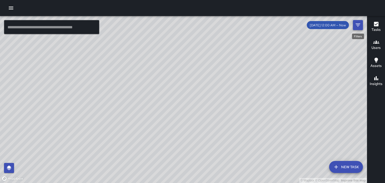
click at [359, 24] on icon "Filters" at bounding box center [358, 25] width 6 height 6
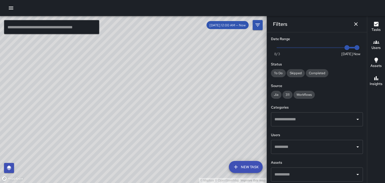
click at [335, 48] on span at bounding box center [317, 47] width 80 height 1
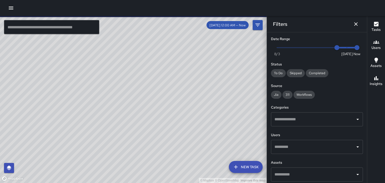
click at [331, 48] on span at bounding box center [317, 47] width 80 height 1
click at [338, 48] on span at bounding box center [342, 48] width 31 height 2
type input "*"
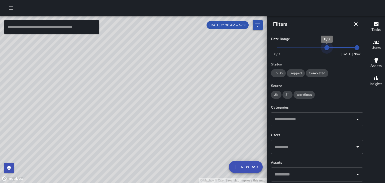
drag, startPoint x: 338, startPoint y: 48, endPoint x: 328, endPoint y: 48, distance: 10.0
click at [328, 48] on span "8/8" at bounding box center [326, 47] width 5 height 5
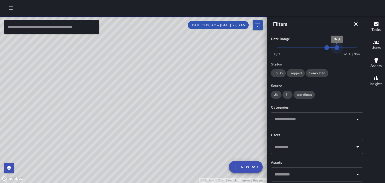
drag, startPoint x: 356, startPoint y: 48, endPoint x: 327, endPoint y: 49, distance: 28.6
click at [327, 49] on span "Now [DATE] 8/8 8/9" at bounding box center [317, 48] width 80 height 8
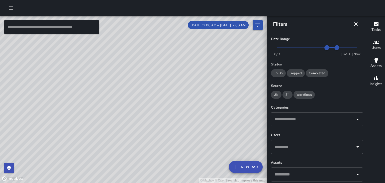
click at [379, 47] on h6 "Users" at bounding box center [376, 48] width 9 height 6
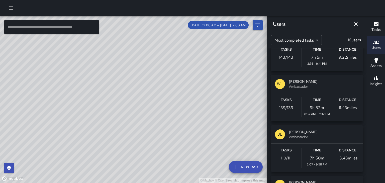
scroll to position [26, 0]
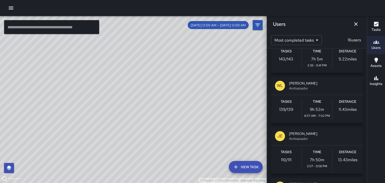
click at [287, 159] on p "110 / 111" at bounding box center [286, 160] width 11 height 6
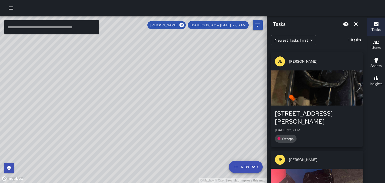
scroll to position [0, 0]
click at [185, 24] on icon at bounding box center [182, 25] width 6 height 6
click at [356, 22] on icon "Dismiss" at bounding box center [356, 24] width 6 height 6
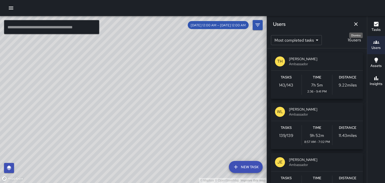
click at [356, 22] on icon "Dismiss" at bounding box center [356, 24] width 6 height 6
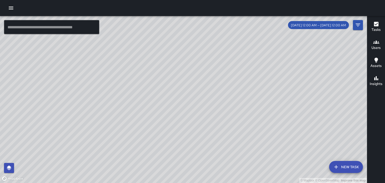
click at [377, 42] on icon "button" at bounding box center [376, 42] width 6 height 6
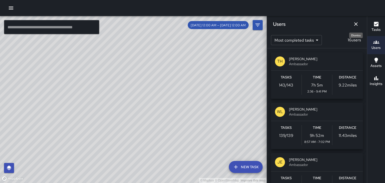
click at [356, 25] on icon "Dismiss" at bounding box center [356, 24] width 6 height 6
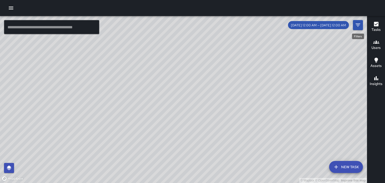
click at [356, 25] on icon "Filters" at bounding box center [358, 25] width 6 height 6
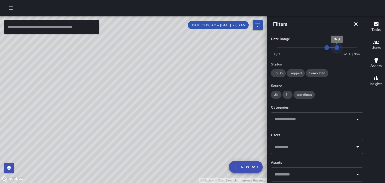
type input "*"
drag, startPoint x: 338, startPoint y: 48, endPoint x: 343, endPoint y: 48, distance: 4.8
click at [345, 48] on span "8/10" at bounding box center [347, 47] width 5 height 5
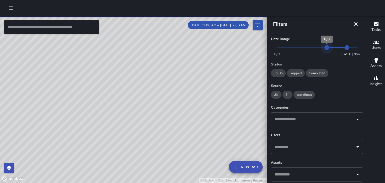
type input "*"
drag, startPoint x: 328, startPoint y: 49, endPoint x: 334, endPoint y: 48, distance: 6.3
click at [335, 48] on span "8/9" at bounding box center [337, 47] width 5 height 5
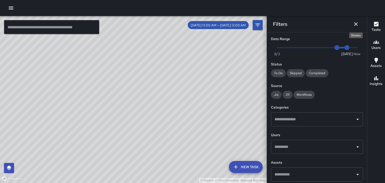
click at [355, 24] on icon "Dismiss" at bounding box center [356, 24] width 6 height 6
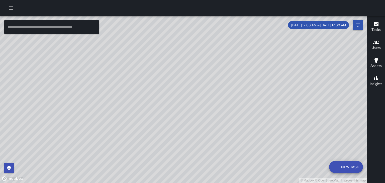
click at [376, 45] on h6 "Users" at bounding box center [376, 48] width 9 height 6
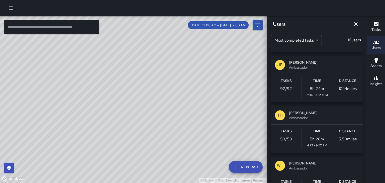
scroll to position [98, 0]
click at [338, 117] on span "Ambassador" at bounding box center [324, 117] width 70 height 5
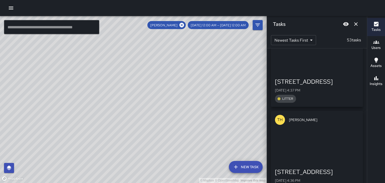
scroll to position [4239, 0]
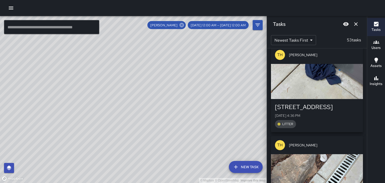
click at [184, 26] on icon at bounding box center [182, 25] width 5 height 5
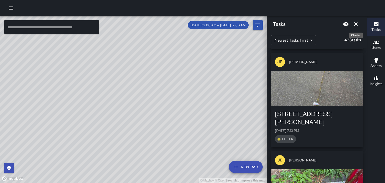
click at [357, 25] on icon "Dismiss" at bounding box center [356, 24] width 6 height 6
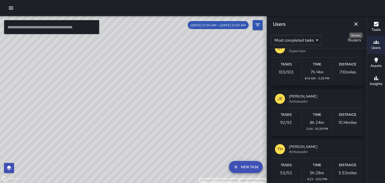
scroll to position [64, 0]
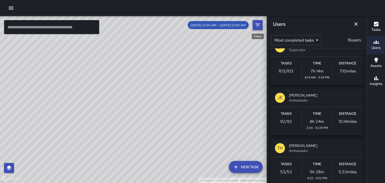
click at [259, 26] on icon "Filters" at bounding box center [258, 25] width 6 height 6
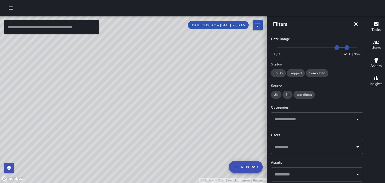
click at [357, 48] on span "Now [DATE] 8/9 8/10" at bounding box center [317, 48] width 80 height 8
type input "*"
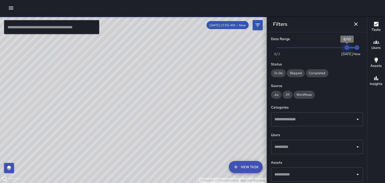
drag, startPoint x: 338, startPoint y: 49, endPoint x: 347, endPoint y: 48, distance: 9.1
click at [347, 48] on span "8/10" at bounding box center [347, 47] width 5 height 5
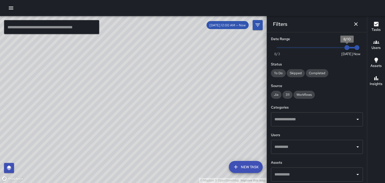
click at [237, 149] on div "© Mapbox © OpenStreetMap Improve this map" at bounding box center [133, 99] width 267 height 167
click at [148, 53] on div "© Mapbox © OpenStreetMap Improve this map" at bounding box center [133, 99] width 267 height 167
click at [357, 24] on icon "Dismiss" at bounding box center [356, 24] width 6 height 6
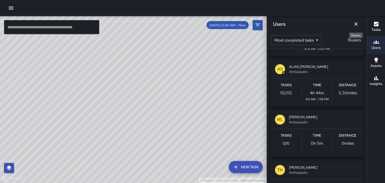
scroll to position [0, 0]
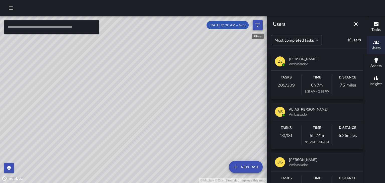
click at [257, 24] on icon "Filters" at bounding box center [258, 25] width 6 height 6
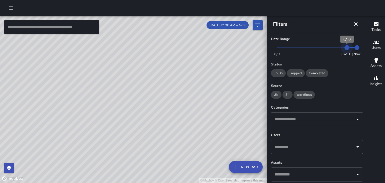
drag, startPoint x: 348, startPoint y: 50, endPoint x: 342, endPoint y: 49, distance: 5.8
click at [345, 49] on span "8/10" at bounding box center [347, 47] width 5 height 5
type input "*"
click at [342, 49] on span "Now [DATE] [DATE] 2:40 pm" at bounding box center [317, 48] width 80 height 8
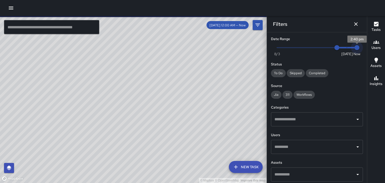
type input "*"
drag, startPoint x: 357, startPoint y: 49, endPoint x: 346, endPoint y: 49, distance: 10.5
click at [346, 49] on span "8/10" at bounding box center [347, 47] width 5 height 5
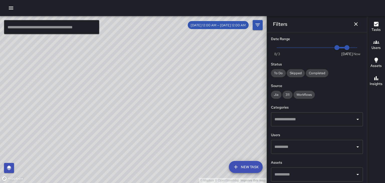
click at [303, 146] on input "text" at bounding box center [313, 147] width 80 height 10
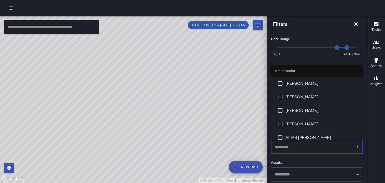
click at [304, 127] on li "[PERSON_NAME]" at bounding box center [317, 124] width 92 height 14
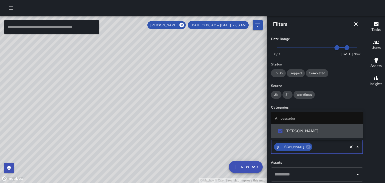
click at [316, 148] on input "text" at bounding box center [330, 147] width 34 height 10
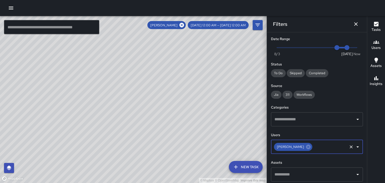
click at [316, 148] on input "text" at bounding box center [330, 147] width 34 height 10
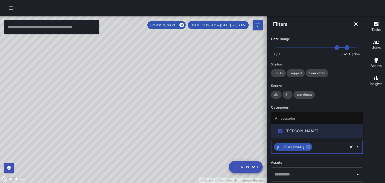
click at [359, 147] on icon "Close" at bounding box center [358, 147] width 6 height 6
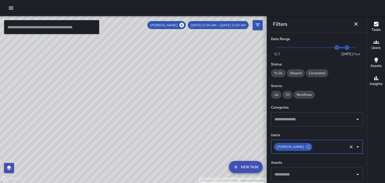
click at [359, 147] on icon "Open" at bounding box center [358, 147] width 6 height 6
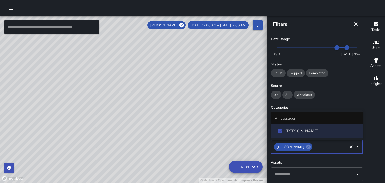
click at [359, 147] on icon "Close" at bounding box center [358, 147] width 6 height 6
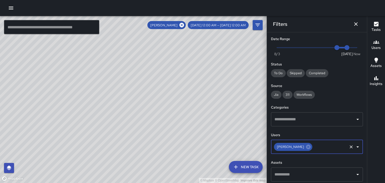
click at [359, 147] on icon "Open" at bounding box center [358, 147] width 6 height 6
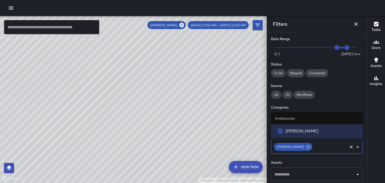
click at [320, 146] on input "text" at bounding box center [330, 147] width 34 height 10
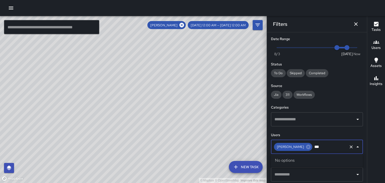
type input "****"
click at [352, 147] on icon "Clear" at bounding box center [351, 146] width 5 height 5
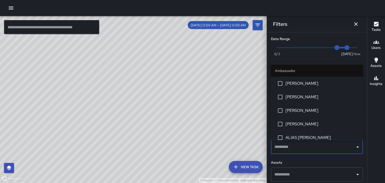
click at [291, 96] on span "[PERSON_NAME]" at bounding box center [322, 97] width 73 height 6
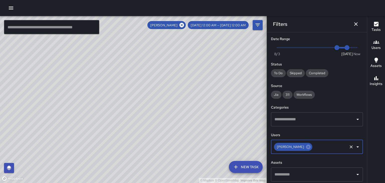
click at [326, 145] on input "text" at bounding box center [330, 147] width 34 height 10
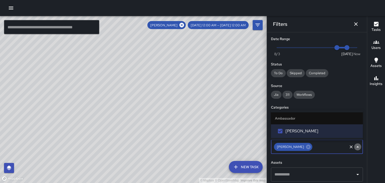
click at [358, 147] on icon "Close" at bounding box center [358, 146] width 3 height 1
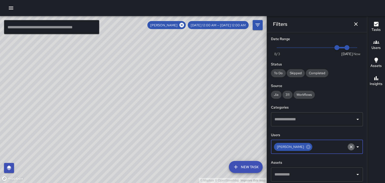
click at [351, 146] on icon "Clear" at bounding box center [351, 146] width 3 height 3
click at [347, 146] on input "text" at bounding box center [330, 147] width 34 height 10
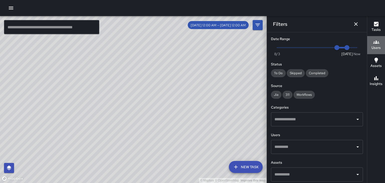
click at [374, 46] on h6 "Users" at bounding box center [376, 48] width 9 height 6
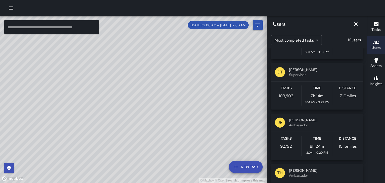
scroll to position [39, 0]
click at [307, 124] on span "Ambassador" at bounding box center [324, 125] width 70 height 5
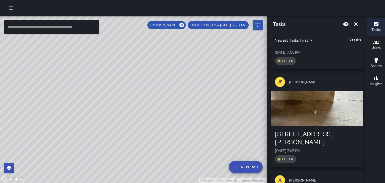
scroll to position [0, 0]
click at [357, 25] on icon "Dismiss" at bounding box center [356, 24] width 4 height 4
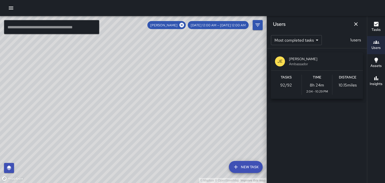
click at [316, 38] on body "© Mapbox © OpenStreetMap Improve this map ​ New Task [PERSON_NAME] [DATE] 12:00…" at bounding box center [192, 91] width 385 height 183
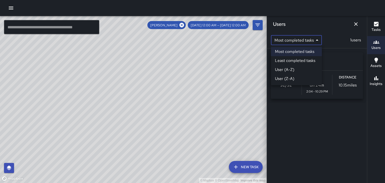
click at [292, 70] on li "User (A-Z)" at bounding box center [296, 69] width 51 height 9
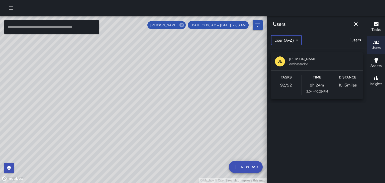
click at [184, 26] on icon at bounding box center [182, 25] width 5 height 5
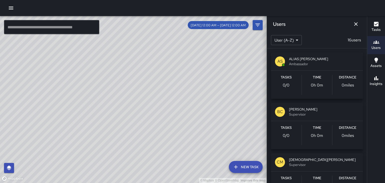
click at [294, 41] on body "© Mapbox © OpenStreetMap Improve this map ​ New Task [DATE] 12:00 AM — [DATE] 1…" at bounding box center [192, 91] width 385 height 183
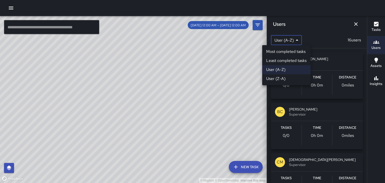
click at [300, 54] on li "Most completed tasks" at bounding box center [286, 51] width 48 height 9
type input "*"
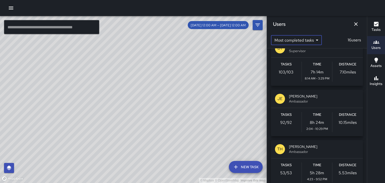
scroll to position [66, 0]
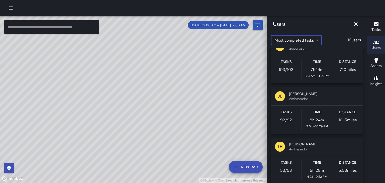
click at [305, 144] on span "[PERSON_NAME]" at bounding box center [324, 144] width 70 height 5
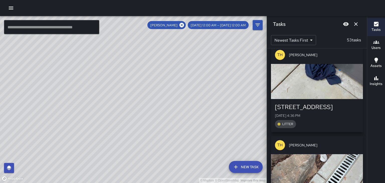
scroll to position [0, 0]
click at [380, 47] on h6 "Users" at bounding box center [376, 48] width 9 height 6
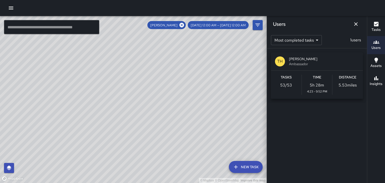
click at [305, 123] on div "Users Most completed tasks * ​ 1 users TH [PERSON_NAME] Ambassador Tasks 53 / 5…" at bounding box center [317, 91] width 100 height 183
click at [302, 122] on div "Users Most completed tasks * ​ 1 users TH [PERSON_NAME] Ambassador Tasks 53 / 5…" at bounding box center [317, 91] width 100 height 183
click at [356, 27] on button "Dismiss" at bounding box center [356, 24] width 10 height 10
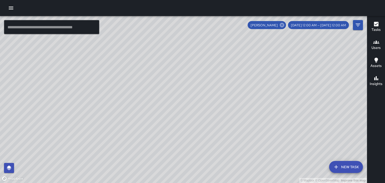
click at [284, 25] on icon at bounding box center [282, 25] width 5 height 5
click at [357, 26] on icon "Filters" at bounding box center [358, 25] width 6 height 6
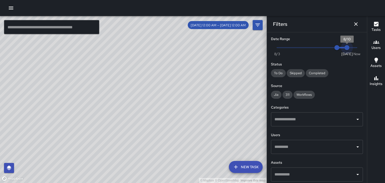
type input "*"
drag, startPoint x: 346, startPoint y: 48, endPoint x: 360, endPoint y: 50, distance: 13.9
click at [360, 50] on span "2:42 pm" at bounding box center [357, 47] width 5 height 5
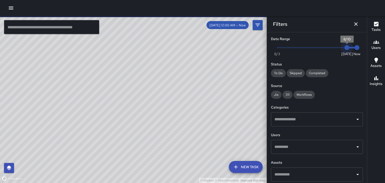
type input "*"
drag, startPoint x: 336, startPoint y: 49, endPoint x: 348, endPoint y: 49, distance: 11.8
click at [348, 49] on span "8/10" at bounding box center [347, 47] width 5 height 5
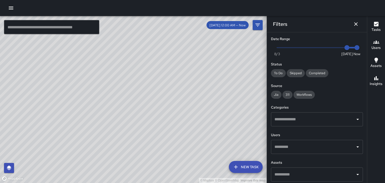
click at [294, 146] on input "text" at bounding box center [313, 147] width 80 height 10
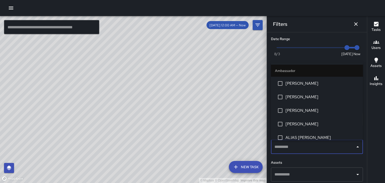
click at [296, 122] on span "[PERSON_NAME]" at bounding box center [322, 124] width 73 height 6
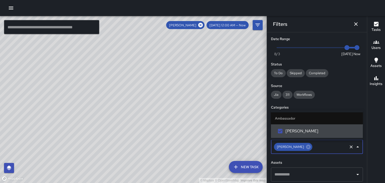
click at [319, 149] on input "text" at bounding box center [330, 147] width 34 height 10
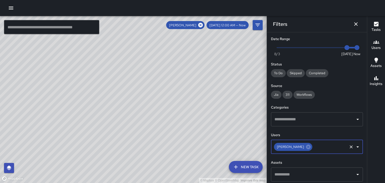
click at [319, 149] on input "text" at bounding box center [330, 147] width 34 height 10
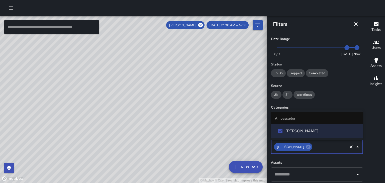
click at [351, 147] on icon "Clear" at bounding box center [351, 146] width 3 height 3
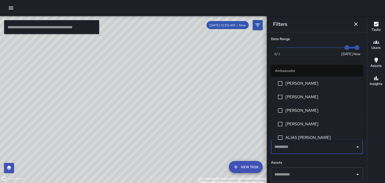
click at [378, 128] on div "Tasks Users Assets Insights" at bounding box center [376, 99] width 18 height 167
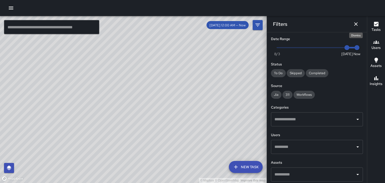
click at [356, 22] on icon "Dismiss" at bounding box center [356, 24] width 6 height 6
